Goal: Information Seeking & Learning: Check status

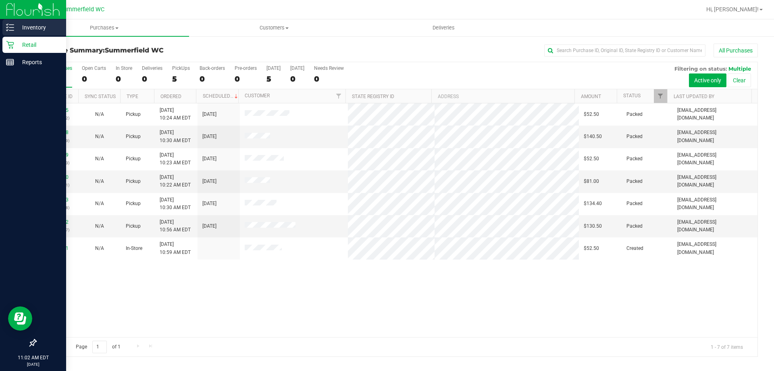
click at [17, 21] on div "Inventory" at bounding box center [34, 27] width 64 height 16
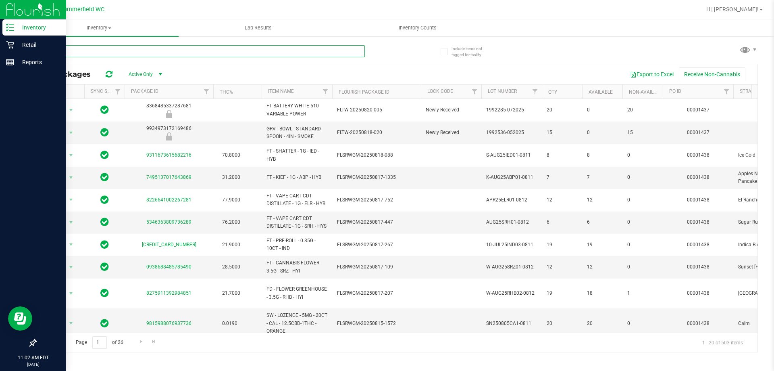
click at [96, 52] on input "text" at bounding box center [200, 51] width 330 height 12
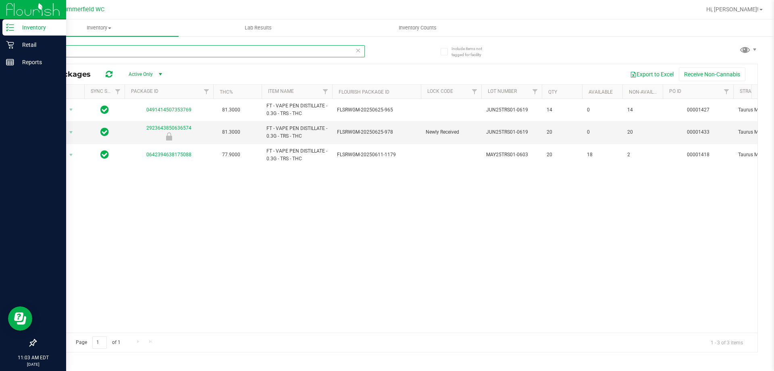
type input "t"
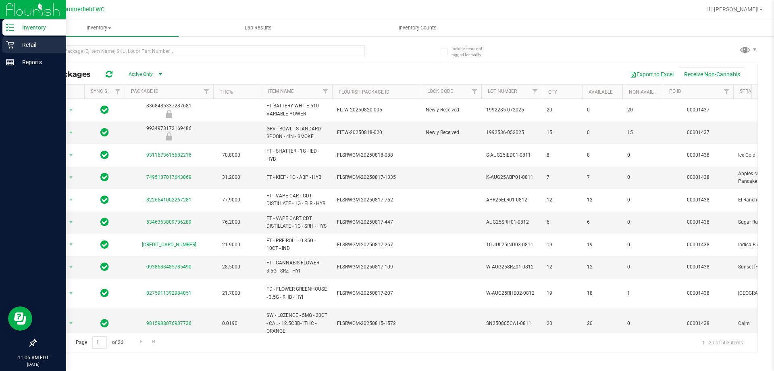
click at [17, 45] on p "Retail" at bounding box center [38, 45] width 48 height 10
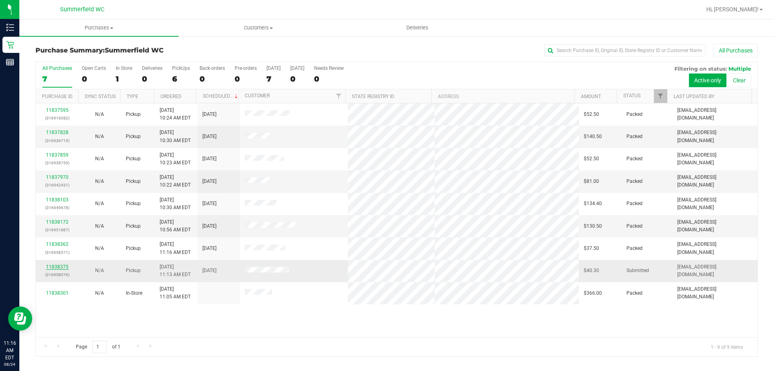
click at [55, 266] on link "11838375" at bounding box center [57, 267] width 23 height 6
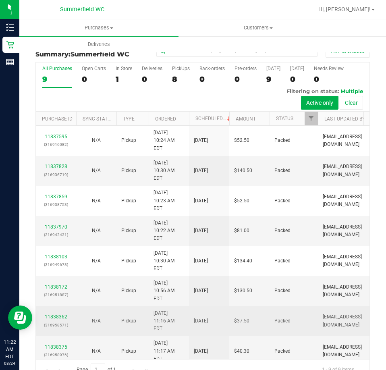
scroll to position [18, 0]
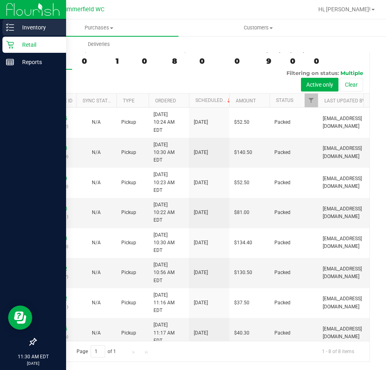
click at [25, 27] on p "Inventory" at bounding box center [38, 28] width 48 height 10
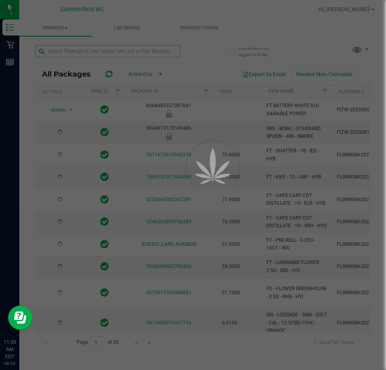
click at [105, 45] on div at bounding box center [193, 185] width 386 height 370
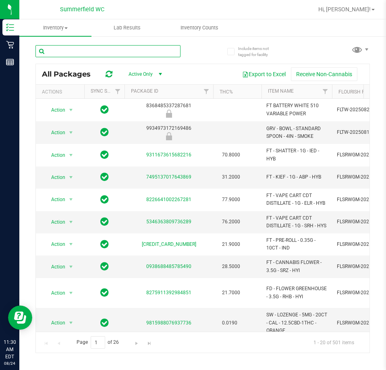
click at [107, 52] on input "text" at bounding box center [107, 51] width 145 height 12
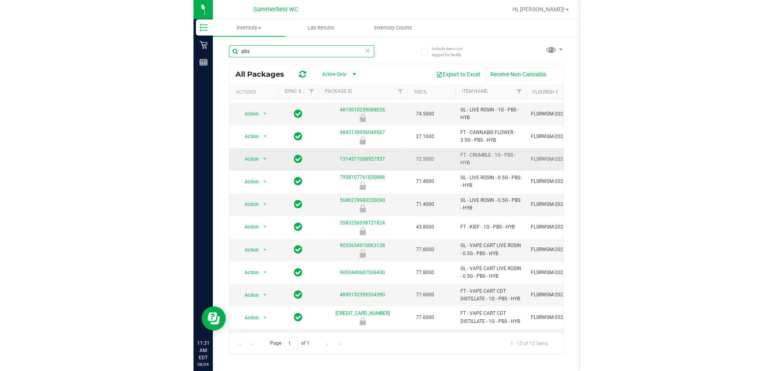
scroll to position [40, 0]
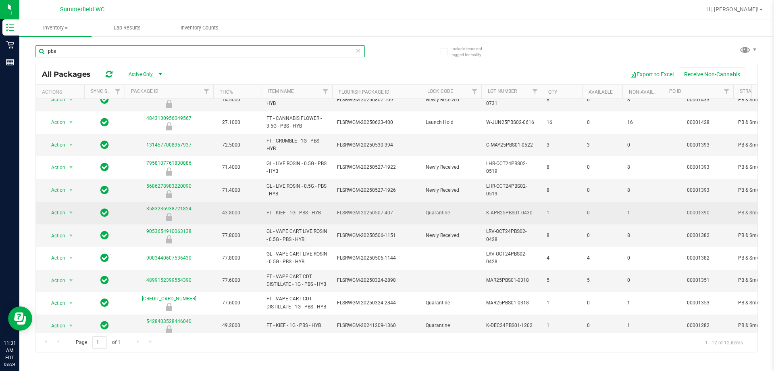
type input "pbs"
drag, startPoint x: 449, startPoint y: 213, endPoint x: 436, endPoint y: 213, distance: 13.3
click at [428, 213] on span "Quarantine" at bounding box center [451, 213] width 51 height 8
click at [459, 210] on span "Quarantine" at bounding box center [451, 213] width 51 height 8
drag, startPoint x: 458, startPoint y: 210, endPoint x: 361, endPoint y: 216, distance: 97.0
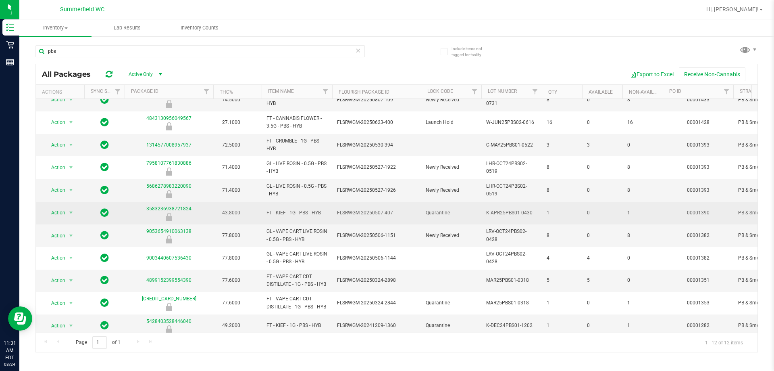
click at [361, 217] on span "FLSRWGM-20250507-407" at bounding box center [376, 213] width 79 height 8
drag, startPoint x: 238, startPoint y: 213, endPoint x: 206, endPoint y: 209, distance: 32.2
click at [246, 210] on td "43.8000" at bounding box center [237, 213] width 48 height 23
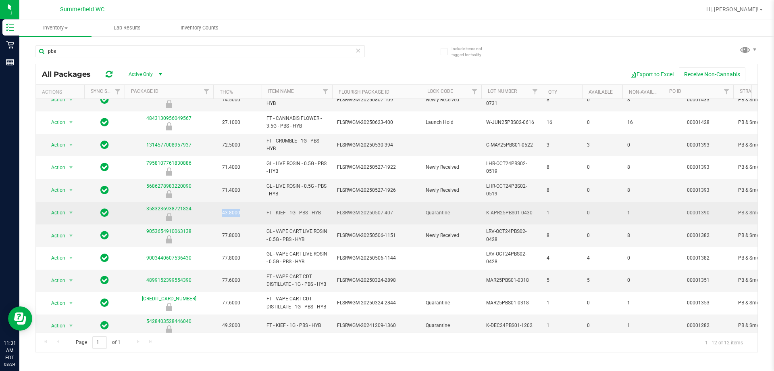
drag, startPoint x: 246, startPoint y: 210, endPoint x: 221, endPoint y: 211, distance: 25.0
click at [221, 211] on td "43.8000" at bounding box center [237, 213] width 48 height 23
click at [221, 211] on span "43.8000" at bounding box center [231, 213] width 26 height 12
drag, startPoint x: 220, startPoint y: 211, endPoint x: 242, endPoint y: 211, distance: 22.2
click at [242, 211] on span "43.8000" at bounding box center [231, 213] width 26 height 12
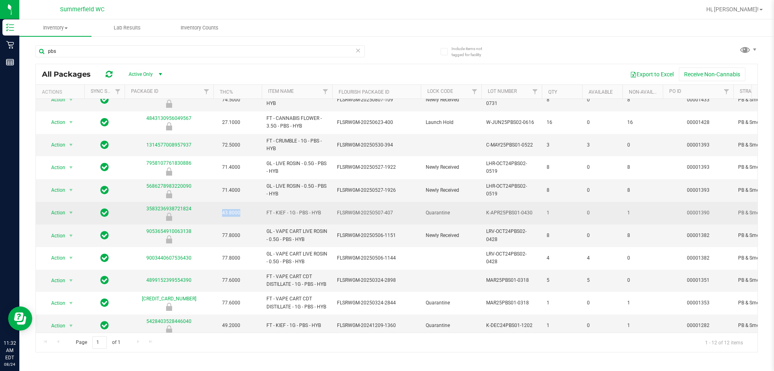
click at [242, 211] on span "43.8000" at bounding box center [231, 213] width 26 height 12
drag, startPoint x: 299, startPoint y: 219, endPoint x: 209, endPoint y: 213, distance: 89.7
drag, startPoint x: 381, startPoint y: 200, endPoint x: 434, endPoint y: 207, distance: 52.9
click at [389, 200] on td "FLSRWGM-20250527-1926" at bounding box center [376, 190] width 89 height 23
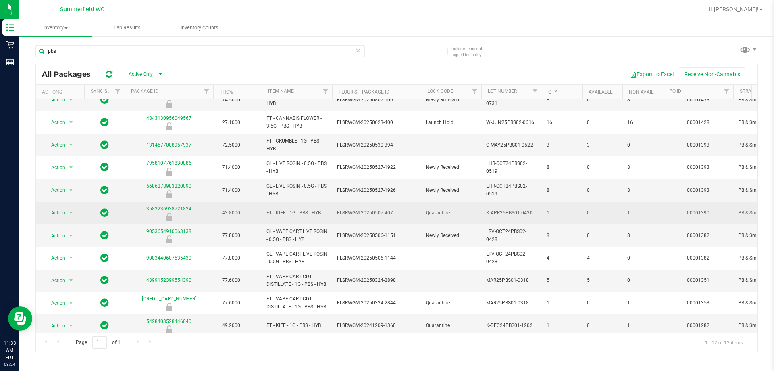
drag, startPoint x: 444, startPoint y: 212, endPoint x: 267, endPoint y: 214, distance: 176.7
click at [267, 214] on span "FT - KIEF - 1G - PBS - HYB" at bounding box center [297, 213] width 61 height 8
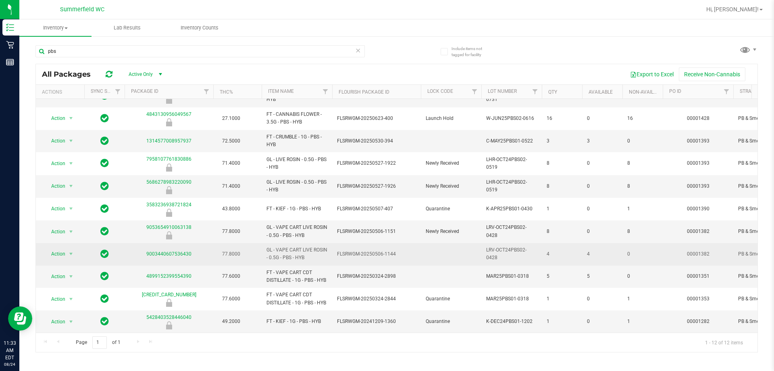
click at [324, 249] on span "GL - VAPE CART LIVE ROSIN - 0.5G - PBS - HYB" at bounding box center [297, 253] width 61 height 15
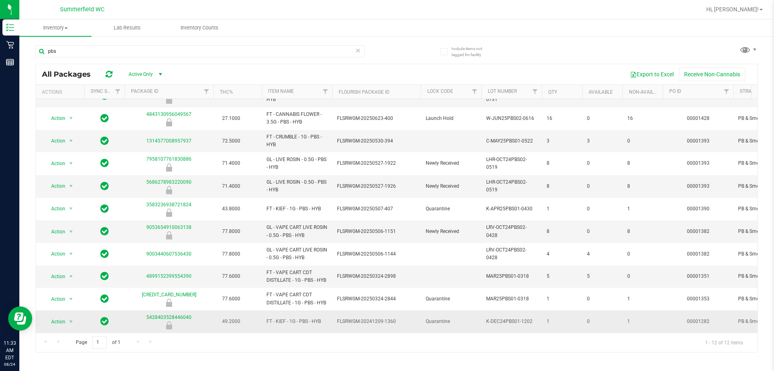
drag, startPoint x: 258, startPoint y: 315, endPoint x: 388, endPoint y: 320, distance: 130.0
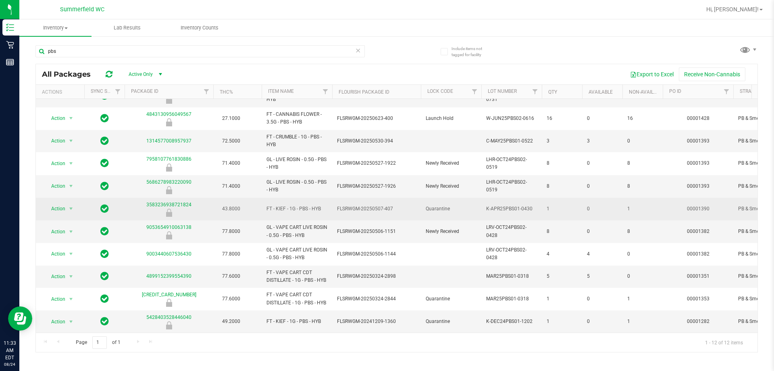
drag, startPoint x: 402, startPoint y: 204, endPoint x: 263, endPoint y: 195, distance: 139.0
click at [263, 201] on td "FT - KIEF - 1G - PBS - HYB" at bounding box center [297, 209] width 71 height 23
drag, startPoint x: 267, startPoint y: 201, endPoint x: 404, endPoint y: 204, distance: 136.3
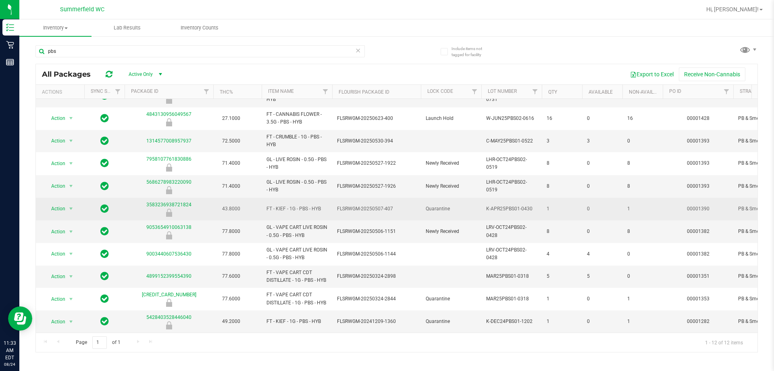
click at [404, 205] on span "FLSRWGM-20250507-407" at bounding box center [376, 209] width 79 height 8
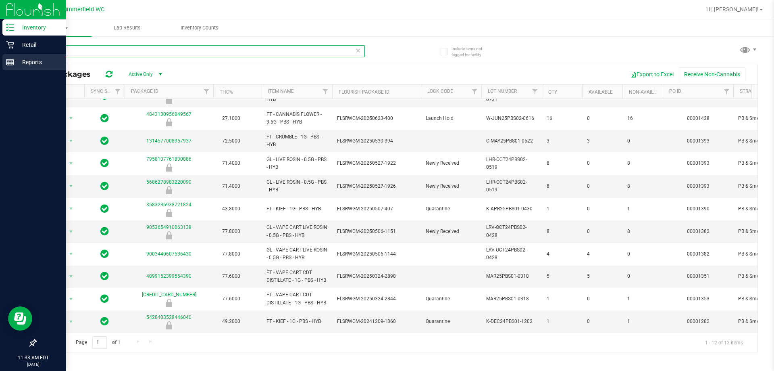
drag, startPoint x: 125, startPoint y: 53, endPoint x: 0, endPoint y: 57, distance: 124.7
click at [0, 56] on div "Inventory Retail Reports 11:33 AM EDT [DATE] 08/24 [PERSON_NAME] Hi, [PERSON_NA…" at bounding box center [387, 185] width 774 height 371
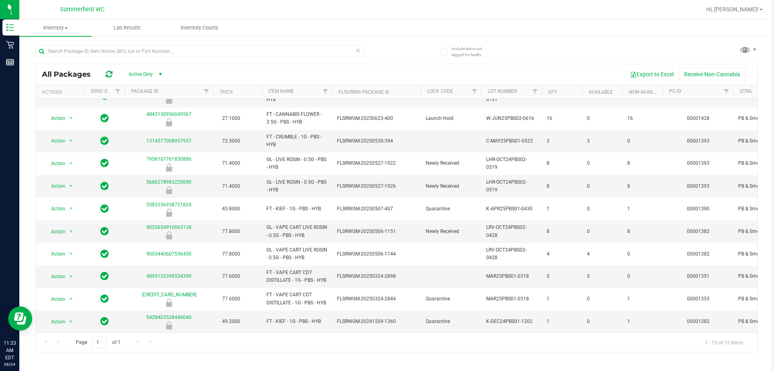
click at [409, 52] on div "All Packages Active Only Active Only Lab Samples Locked All External Internal E…" at bounding box center [396, 195] width 723 height 315
